Goal: Obtain resource: Download file/media

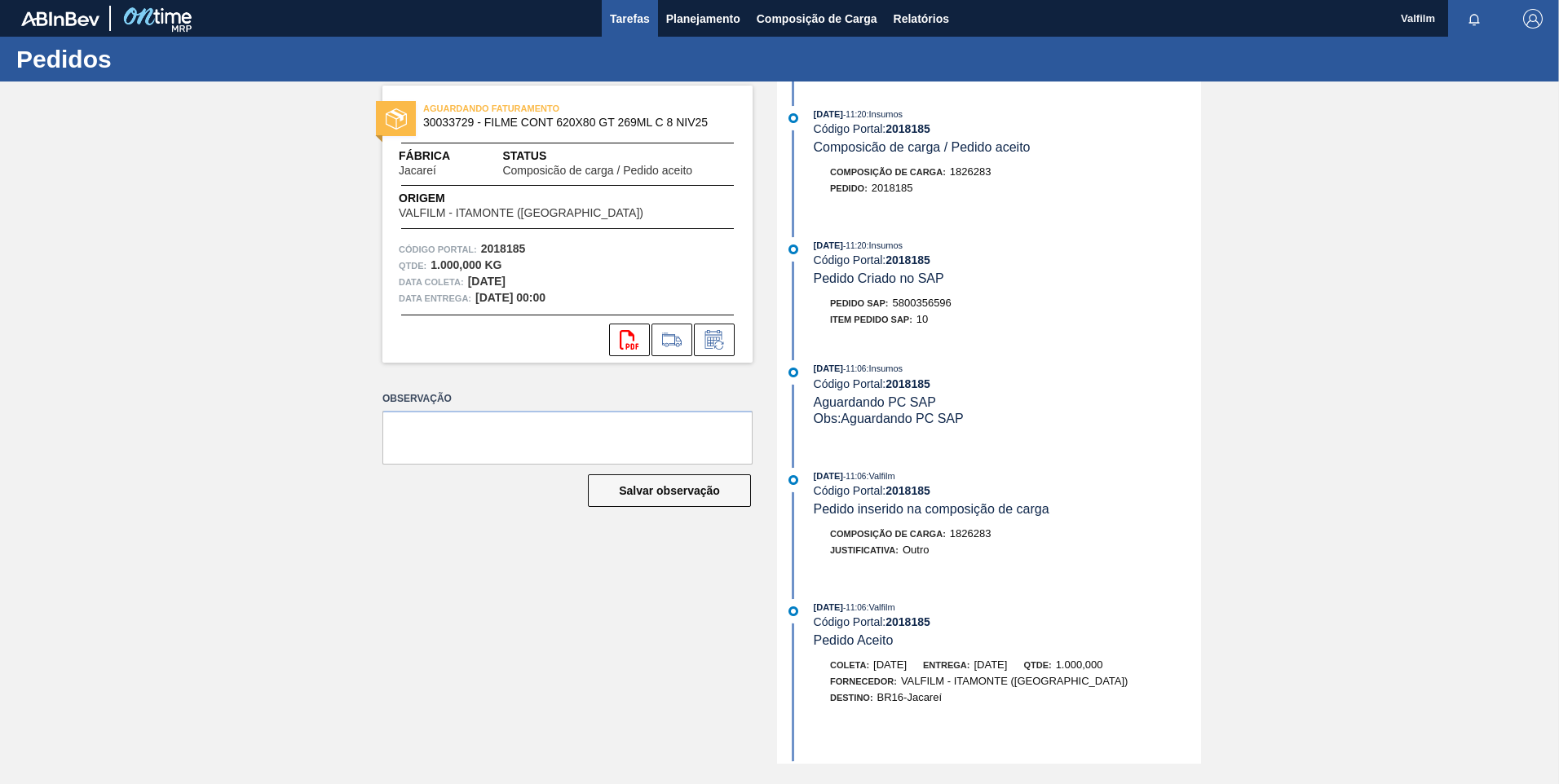
click at [622, 26] on span "Tarefas" at bounding box center [629, 18] width 40 height 20
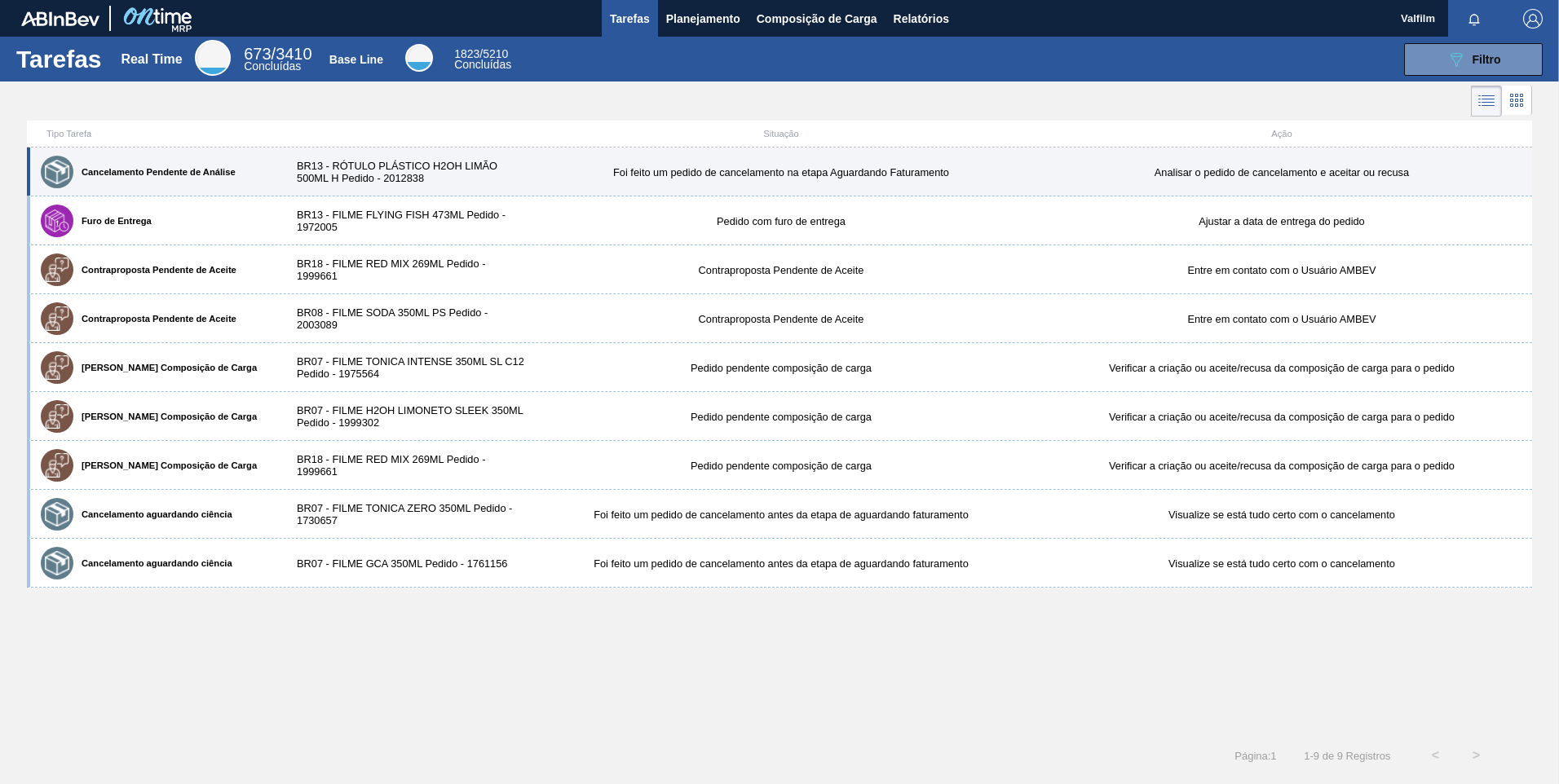
click at [283, 184] on div "Cancelamento Pendente de Análise BR13 - RÓTULO PLÁSTICO H2OH LIMÃO 500ML H Pedi…" at bounding box center [779, 172] width 1505 height 49
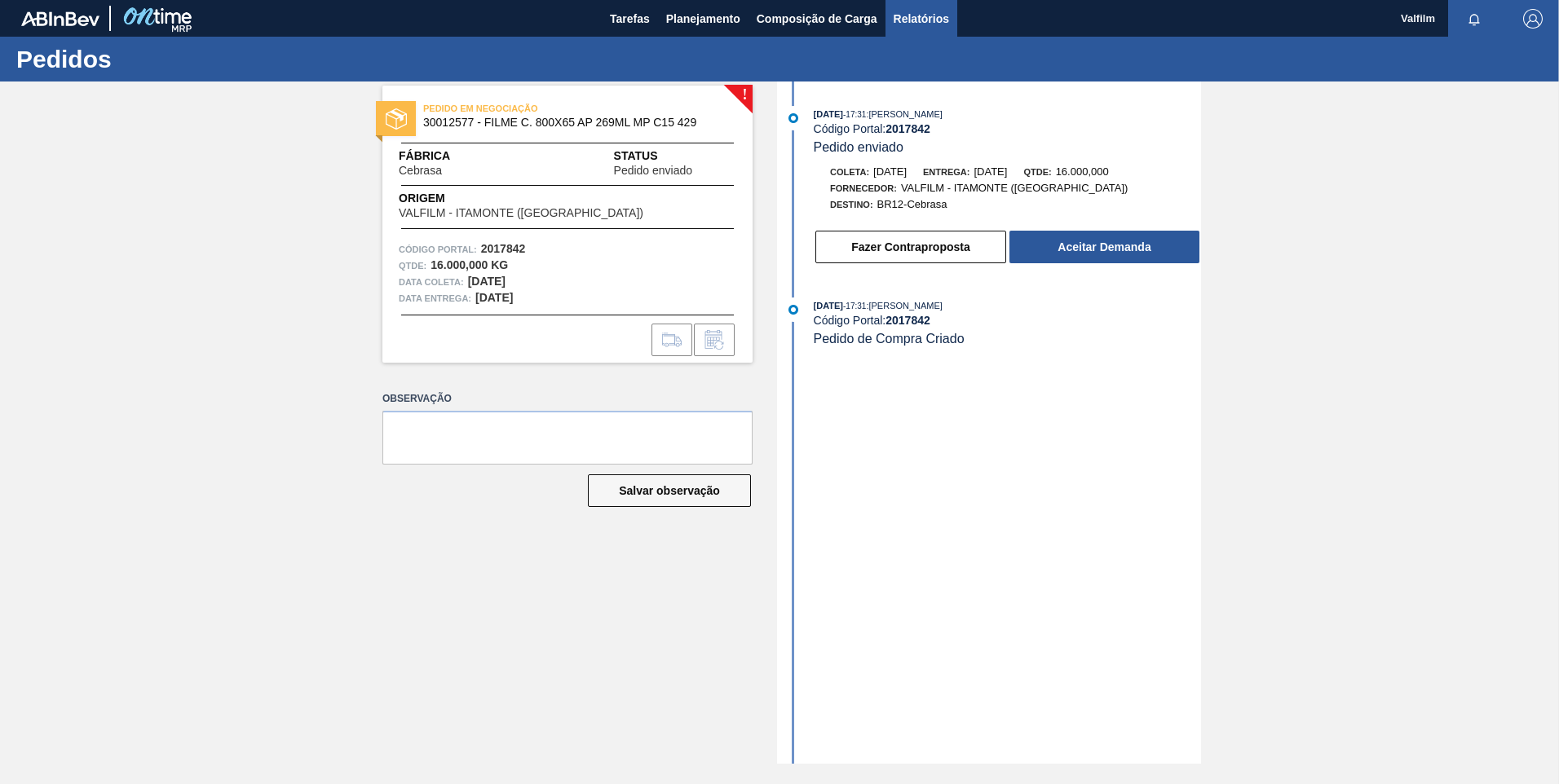
click at [892, 22] on button "Relatórios" at bounding box center [921, 18] width 72 height 36
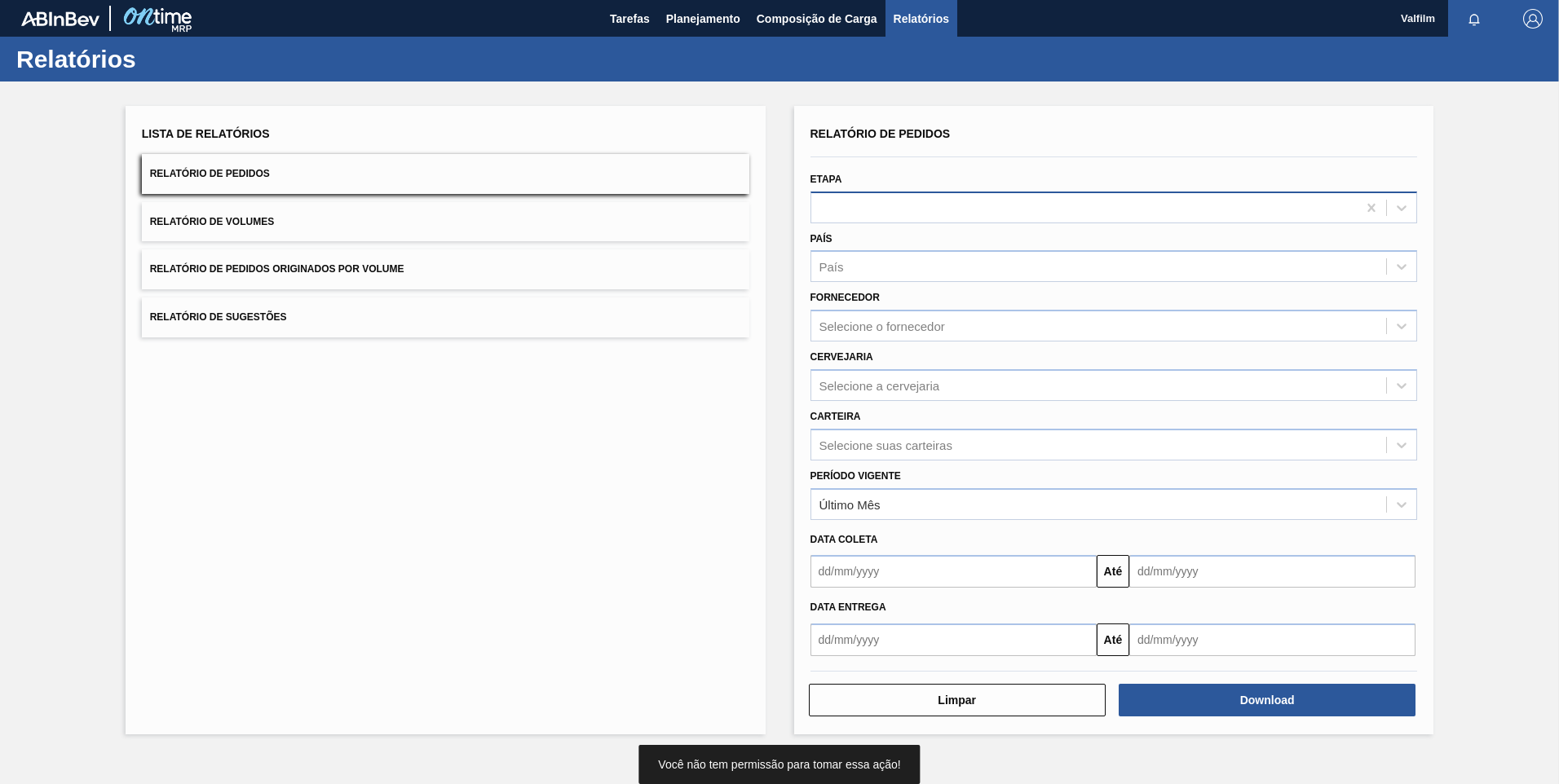
click at [926, 207] on div at bounding box center [1084, 207] width 546 height 23
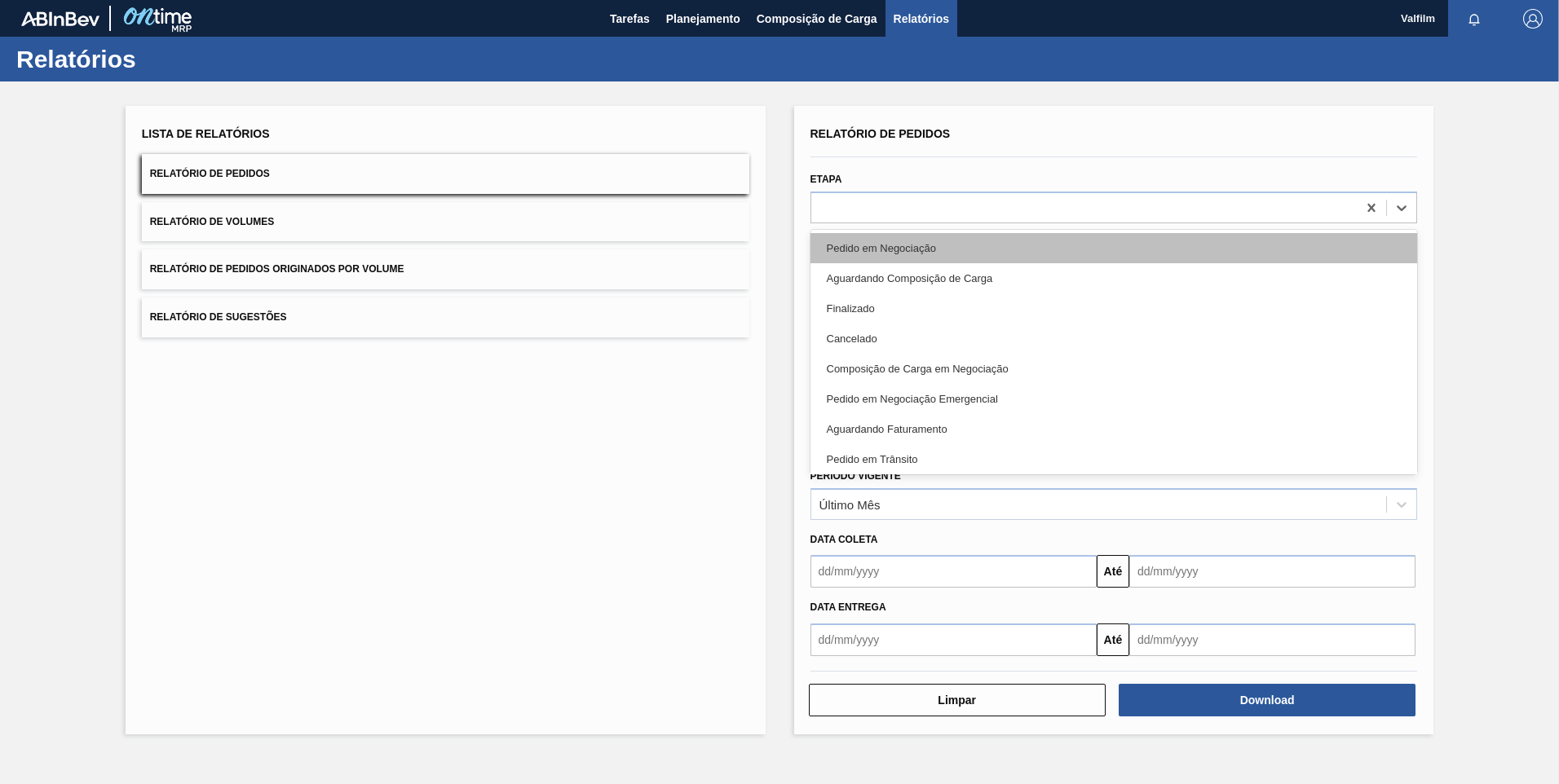
click at [918, 244] on div "Pedido em Negociação" at bounding box center [1114, 248] width 608 height 30
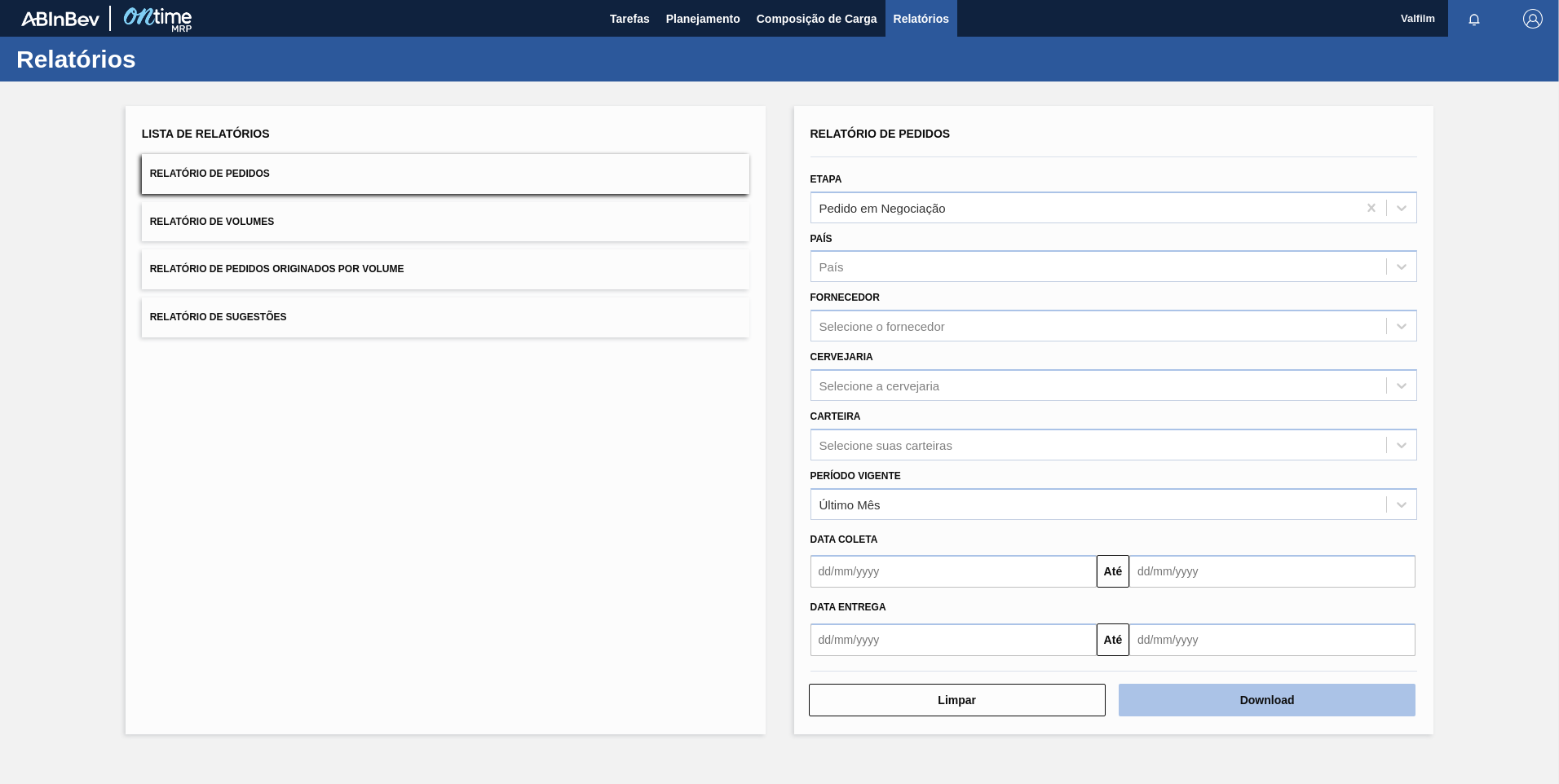
click at [1228, 696] on button "Download" at bounding box center [1267, 700] width 297 height 33
